Goal: Information Seeking & Learning: Find specific fact

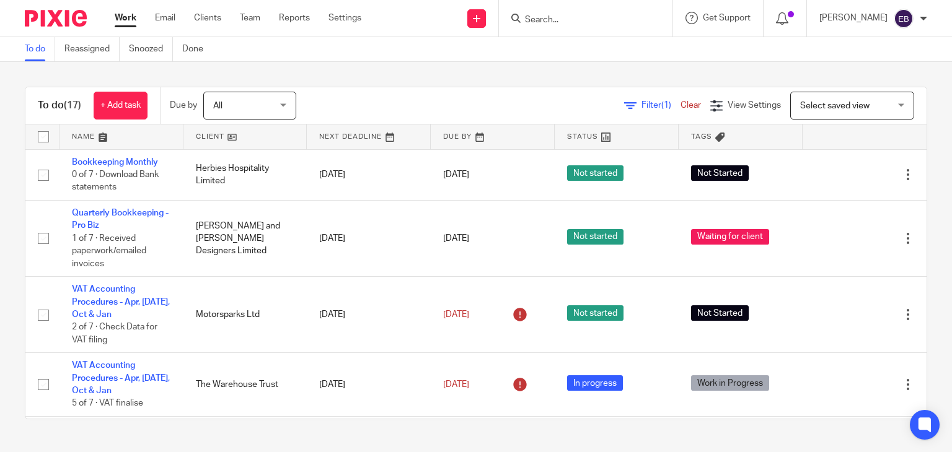
click at [558, 21] on input "Search" at bounding box center [579, 20] width 112 height 11
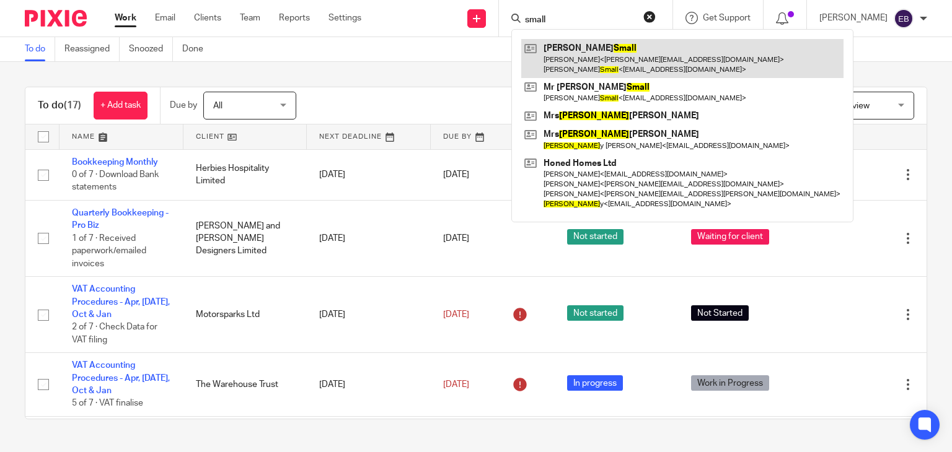
type input "small"
click at [623, 48] on link at bounding box center [682, 58] width 322 height 38
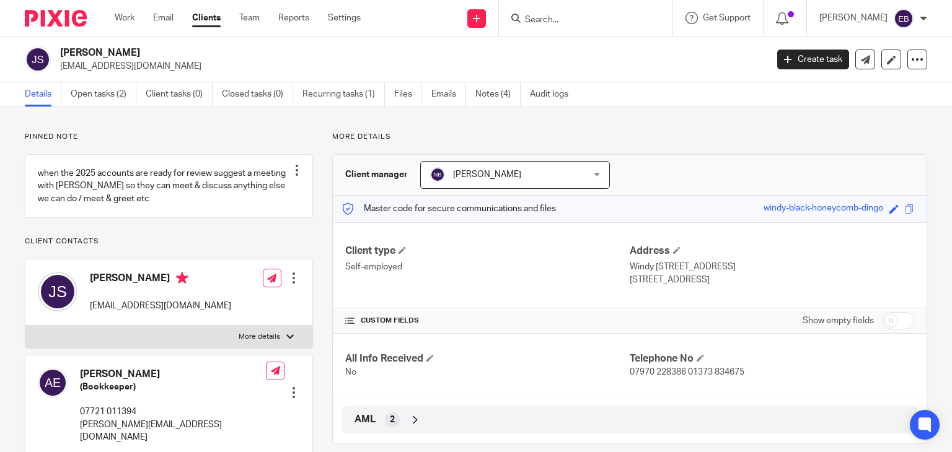
click at [450, 97] on link "Emails" at bounding box center [448, 94] width 35 height 24
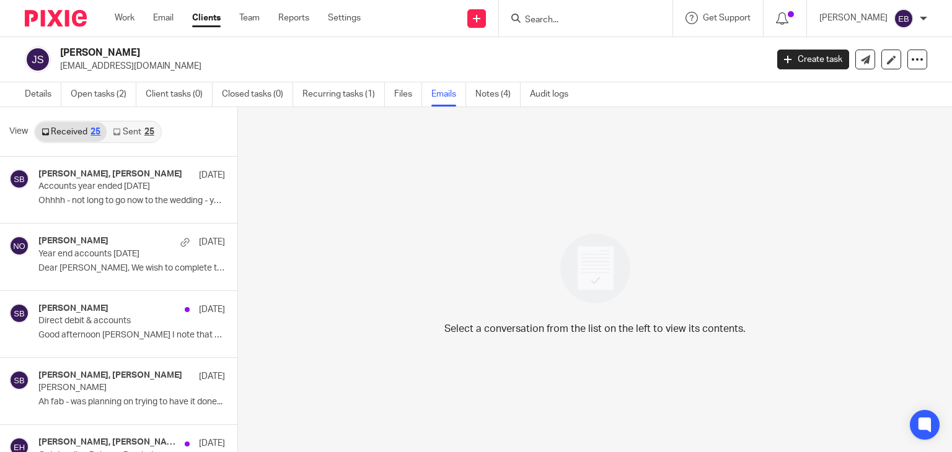
click at [129, 127] on link "Sent 25" at bounding box center [133, 132] width 53 height 20
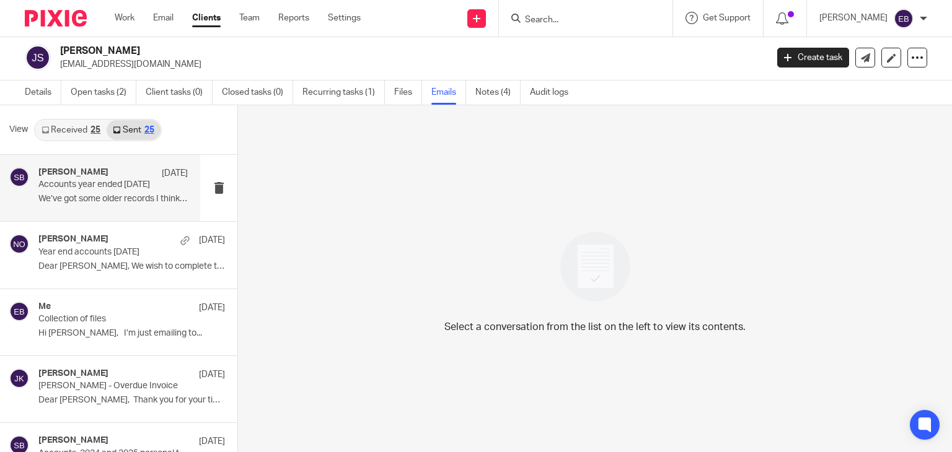
click at [101, 196] on p "We’ve got some older records I think that..." at bounding box center [112, 199] width 149 height 11
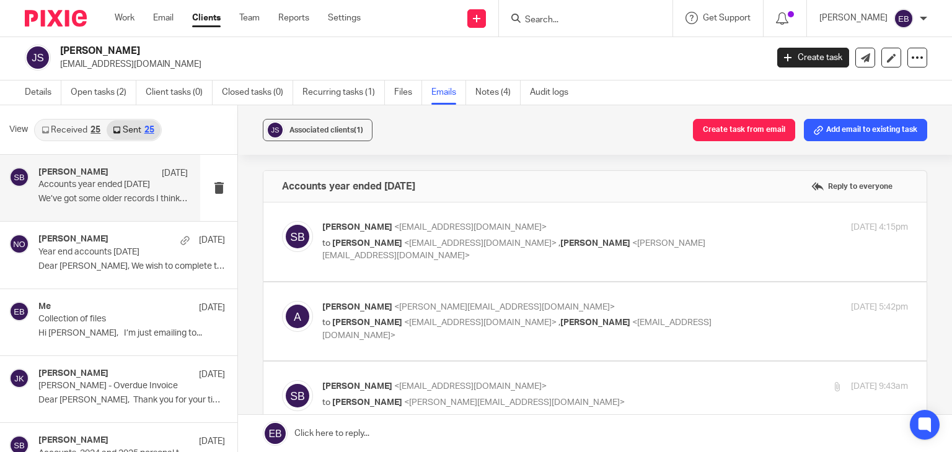
scroll to position [0, 0]
click at [662, 227] on p "Sonia Bird <soniabird@probusinessuk.com>" at bounding box center [517, 227] width 390 height 13
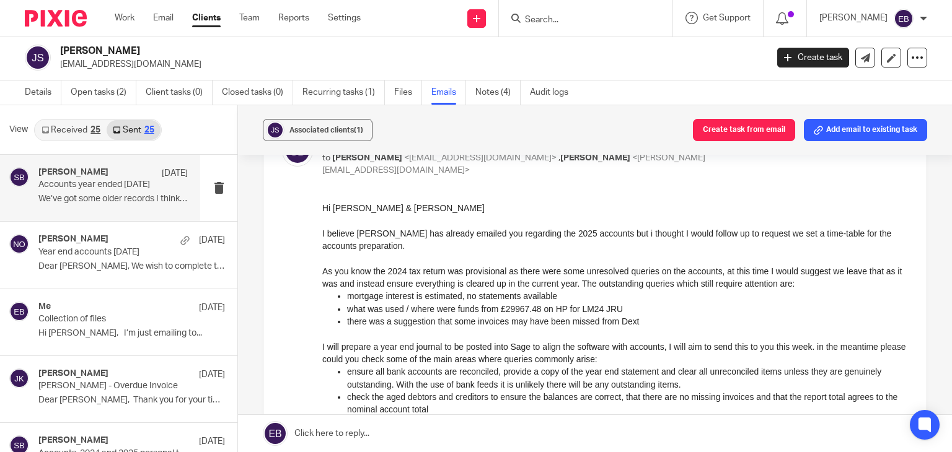
scroll to position [62, 0]
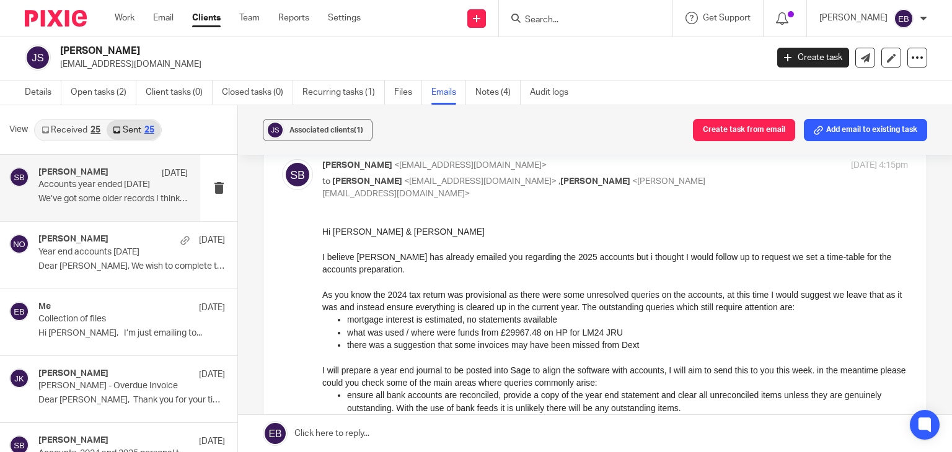
click at [662, 186] on p "to Jeremy Small <baggeridgefarm@googlemail.com> , Anne-Marie Eady <anne-marie@s…" at bounding box center [517, 187] width 390 height 25
checkbox input "false"
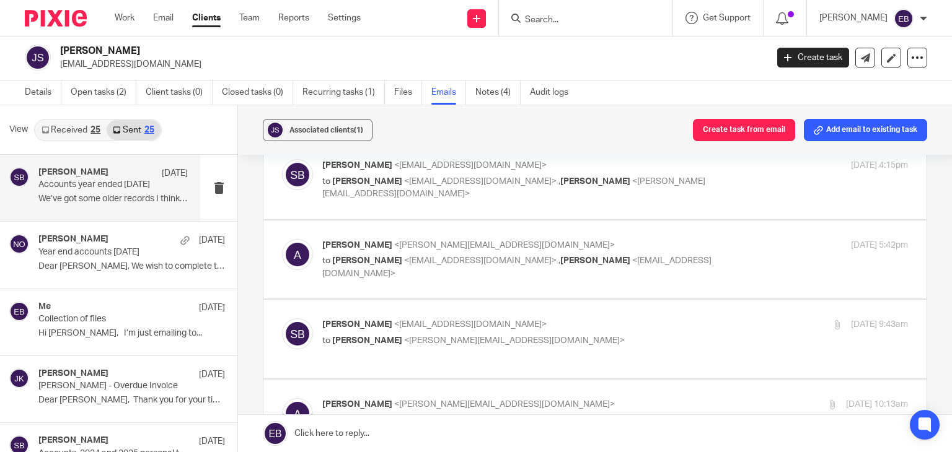
click at [649, 243] on p "Anne-Marie <anne-marie@simplefm.co.uk>" at bounding box center [517, 245] width 390 height 13
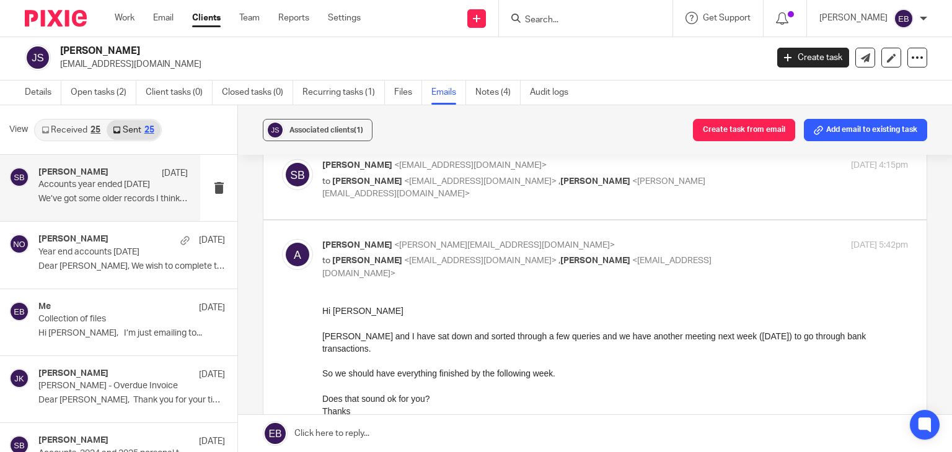
scroll to position [0, 0]
click at [649, 243] on p "Anne-Marie <anne-marie@simplefm.co.uk>" at bounding box center [517, 245] width 390 height 13
checkbox input "false"
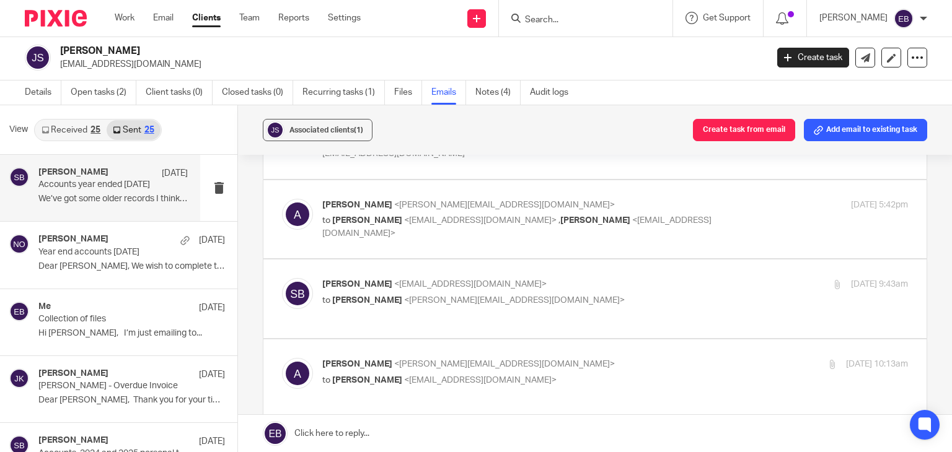
scroll to position [124, 0]
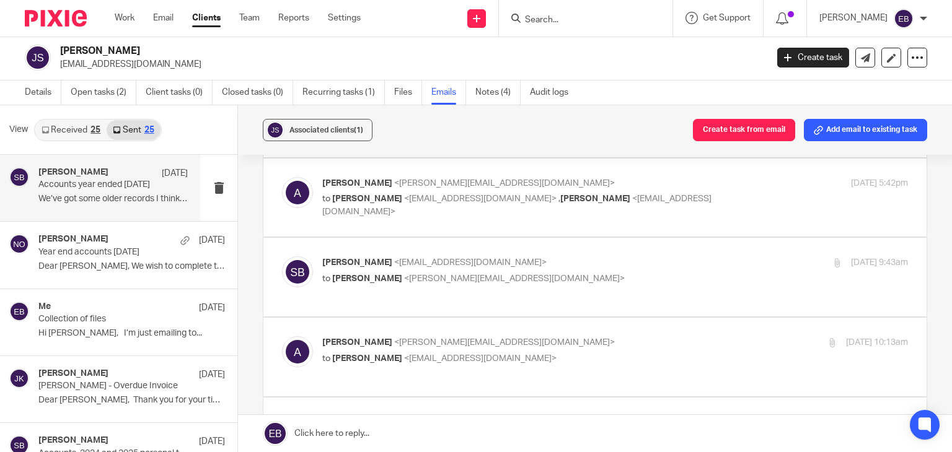
click at [616, 269] on div "Sonia Bird <soniabird@probusinessuk.com> to Anne-Marie <anne-marie@simplefm.co.…" at bounding box center [517, 270] width 390 height 28
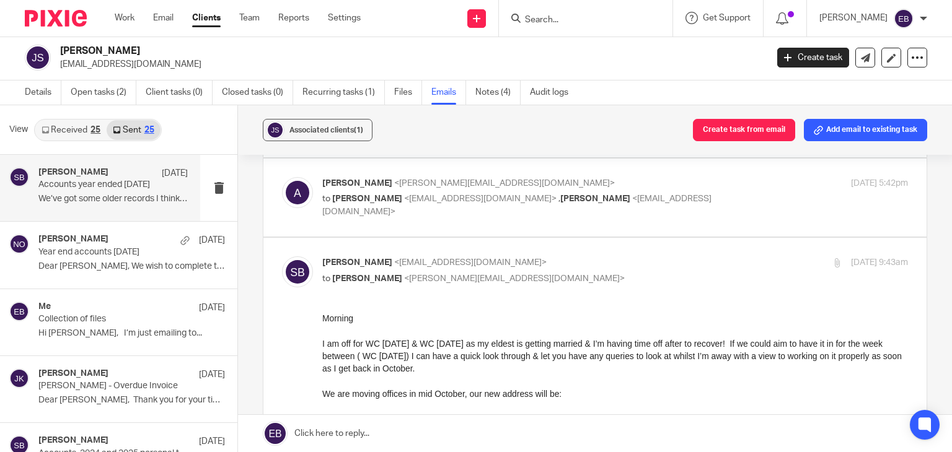
scroll to position [0, 0]
click at [282, 256] on input "checkbox" at bounding box center [281, 256] width 1 height 1
checkbox input "false"
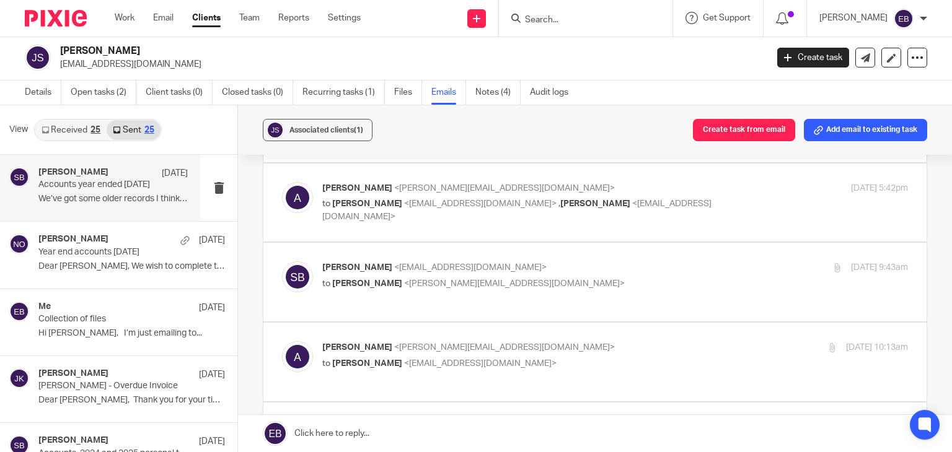
scroll to position [115, 0]
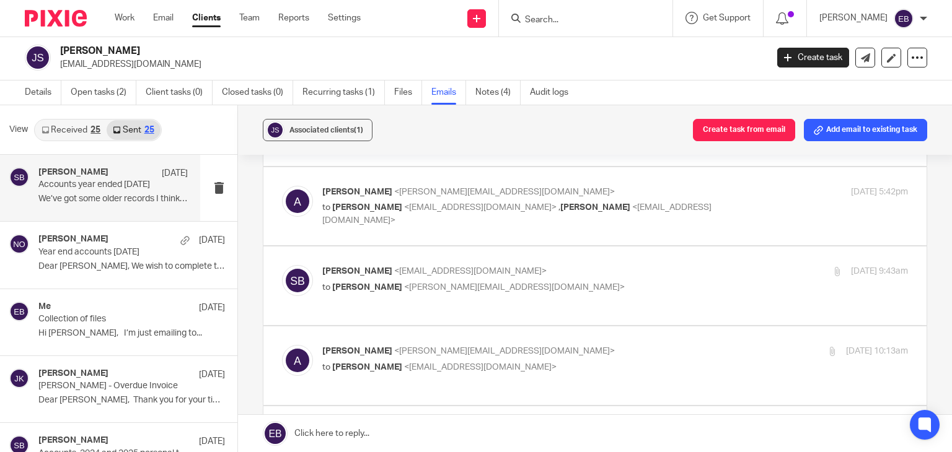
click at [282, 424] on input "checkbox" at bounding box center [281, 424] width 1 height 1
checkbox input "false"
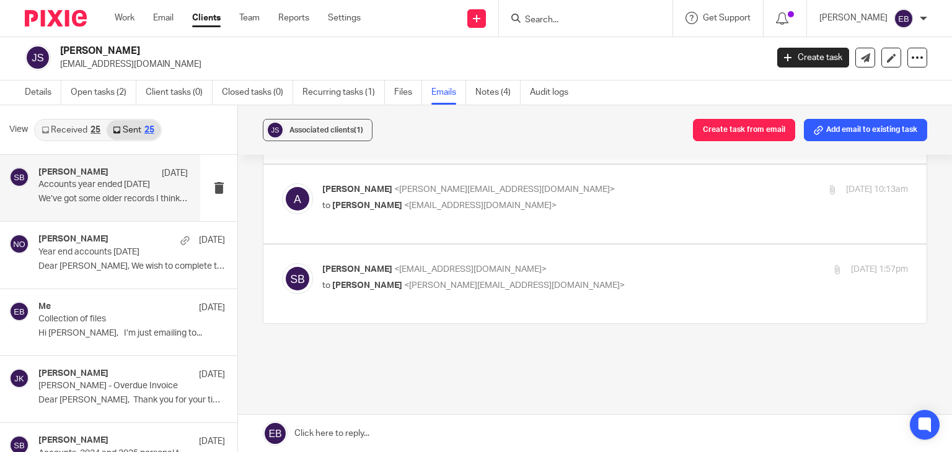
scroll to position [0, 0]
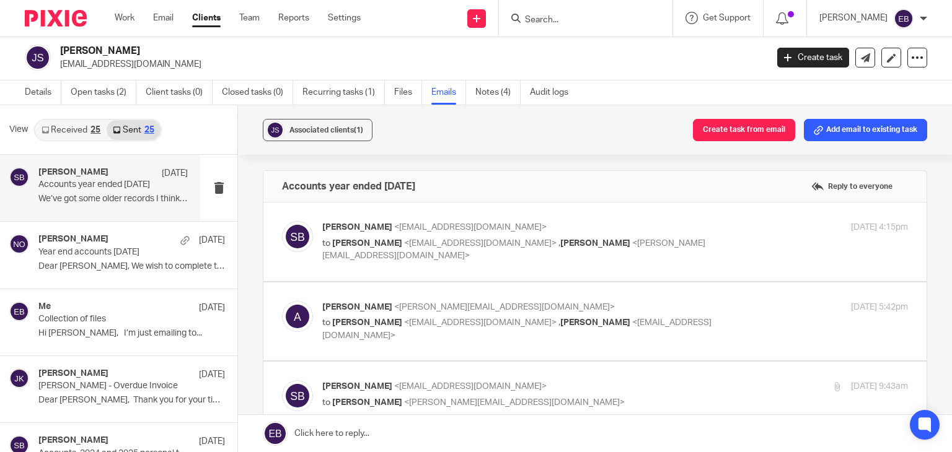
click at [66, 129] on link "Received 25" at bounding box center [70, 130] width 71 height 20
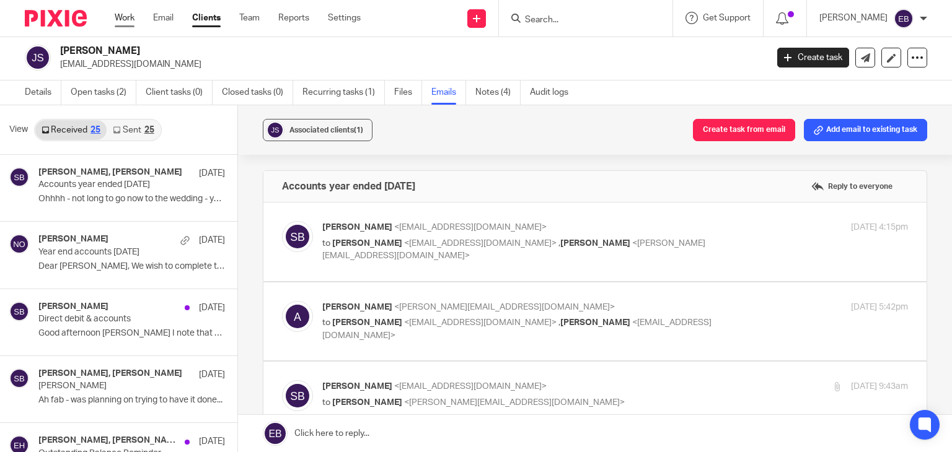
click at [128, 21] on link "Work" at bounding box center [125, 18] width 20 height 12
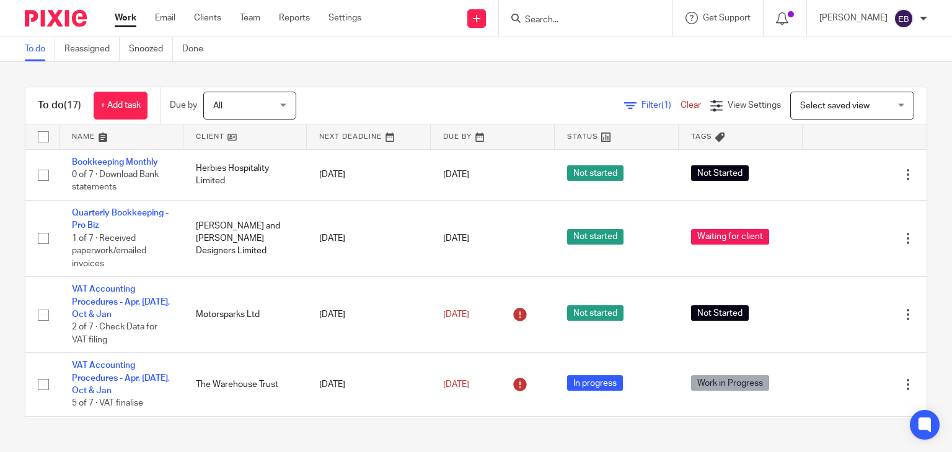
click at [576, 25] on input "Search" at bounding box center [579, 20] width 112 height 11
type input "m"
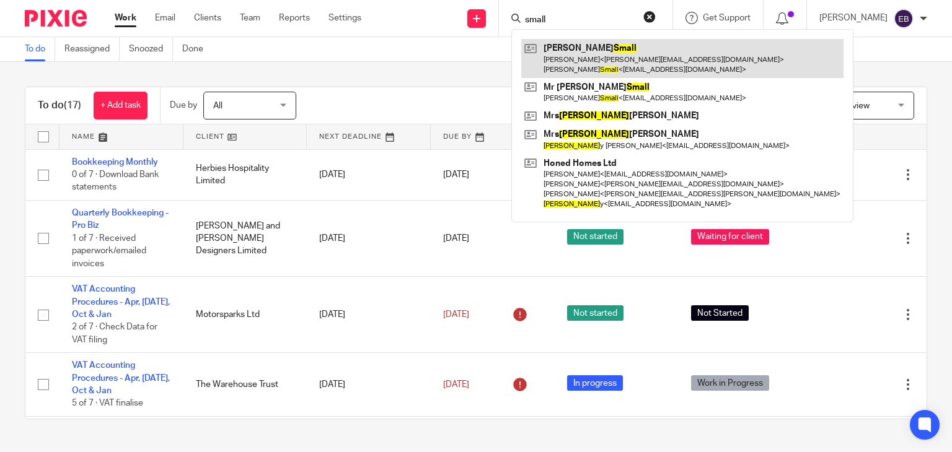
type input "small"
click at [592, 49] on link at bounding box center [682, 58] width 322 height 38
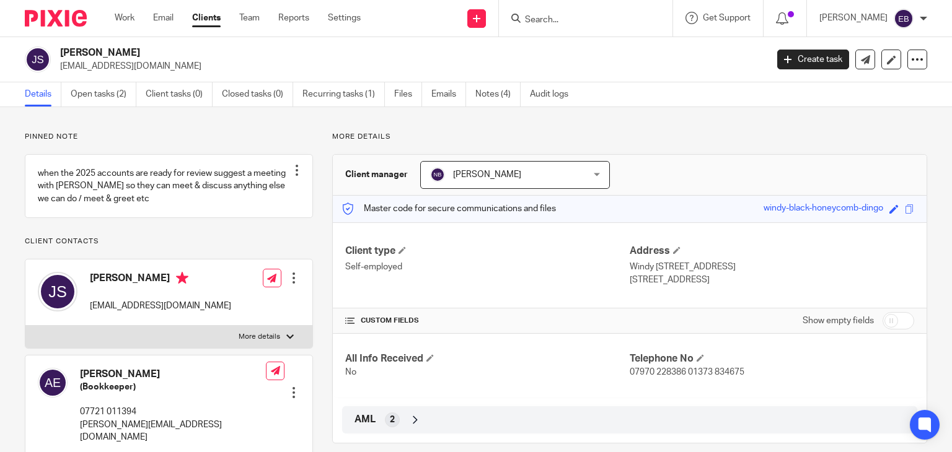
click at [429, 95] on ul "Details Open tasks (2) Client tasks (0) Closed tasks (0) Recurring tasks (1) Fi…" at bounding box center [306, 94] width 562 height 24
click at [440, 94] on link "Emails" at bounding box center [448, 94] width 35 height 24
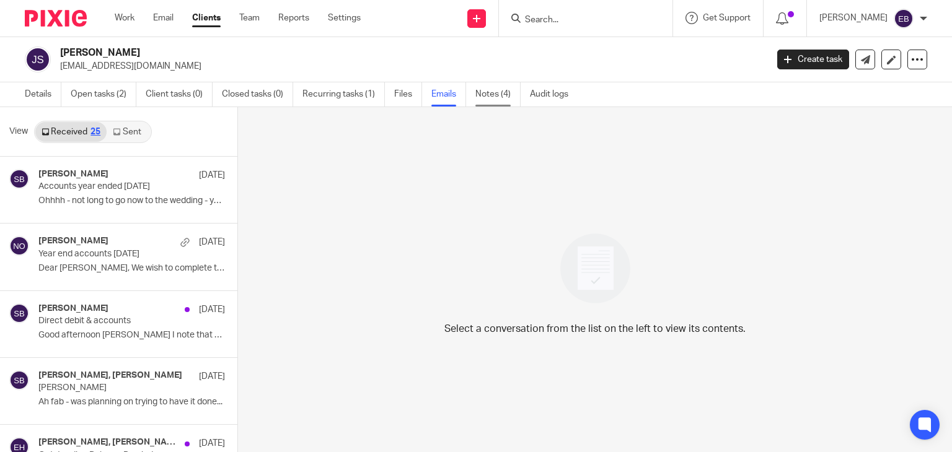
click at [504, 97] on link "Notes (4)" at bounding box center [497, 94] width 45 height 24
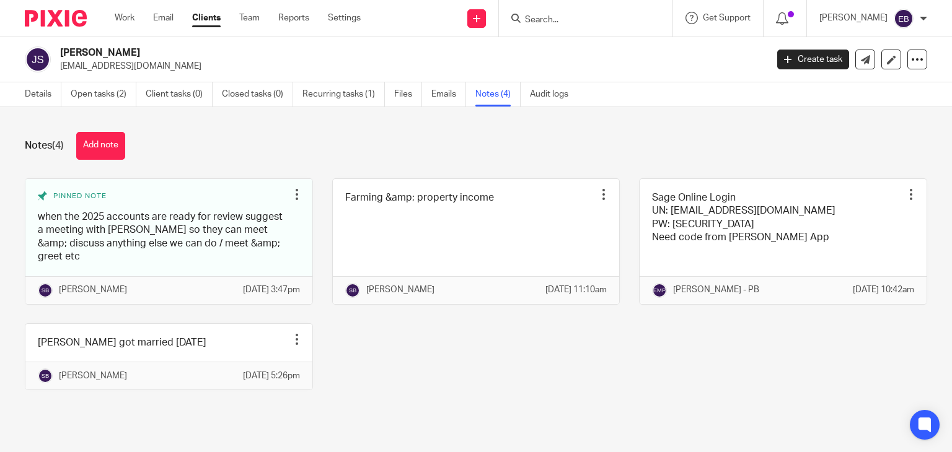
click at [593, 18] on input "Search" at bounding box center [579, 20] width 112 height 11
type input "07307407032"
click at [655, 14] on button "reset" at bounding box center [649, 17] width 12 height 12
click at [124, 18] on link "Work" at bounding box center [125, 18] width 20 height 12
